Goal: Check status: Check status

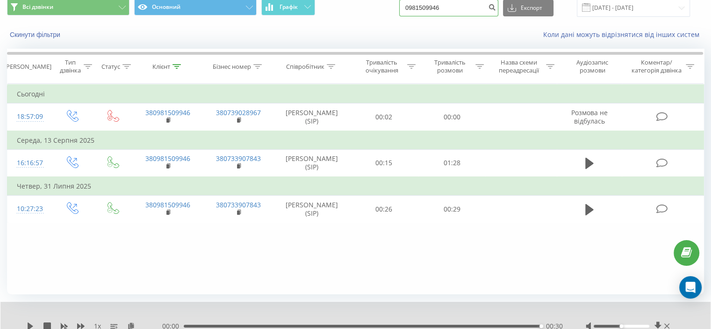
click at [428, 3] on input "0981509946" at bounding box center [448, 8] width 99 height 17
paste input "681130029"
type input "0681130029"
click at [496, 8] on button "submit" at bounding box center [492, 8] width 13 height 17
